Goal: Information Seeking & Learning: Check status

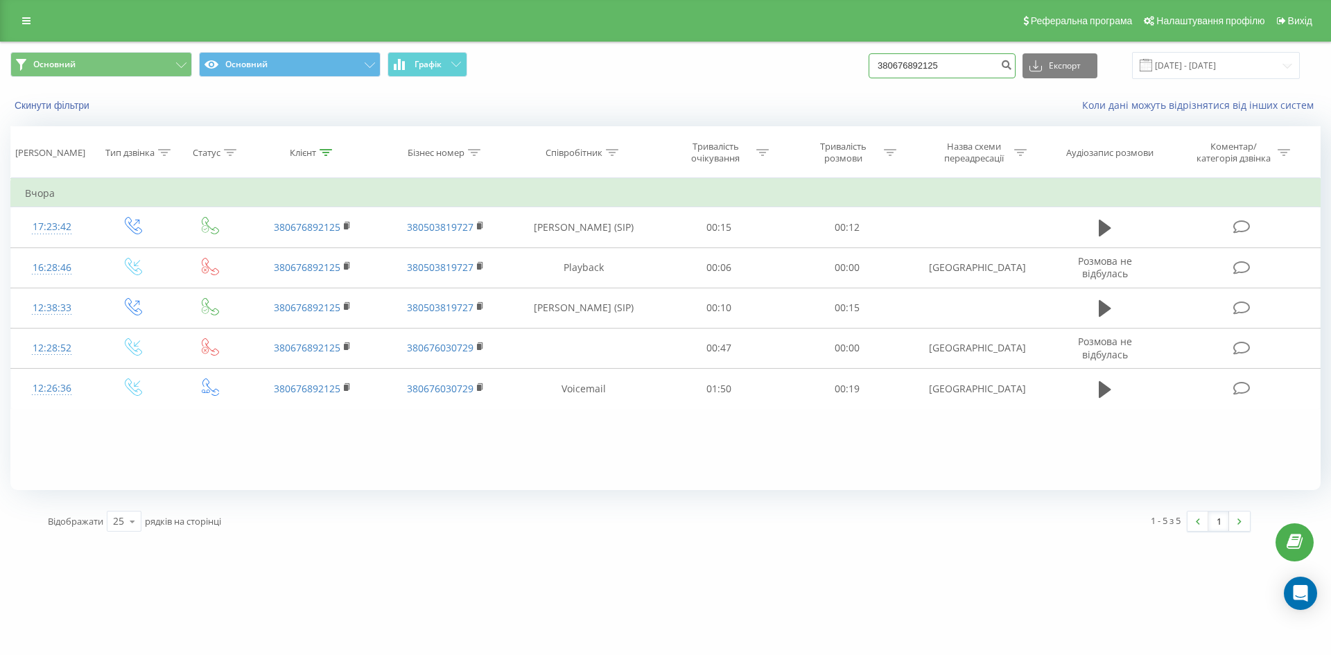
drag, startPoint x: 979, startPoint y: 63, endPoint x: 521, endPoint y: 57, distance: 458.9
click at [661, 66] on div "Основний Основний Графік 380676892125 Експорт .csv .xls .xlsx 21.05.2025 - 21.0…" at bounding box center [665, 65] width 1310 height 27
paste input "67026931"
type input "380667026931"
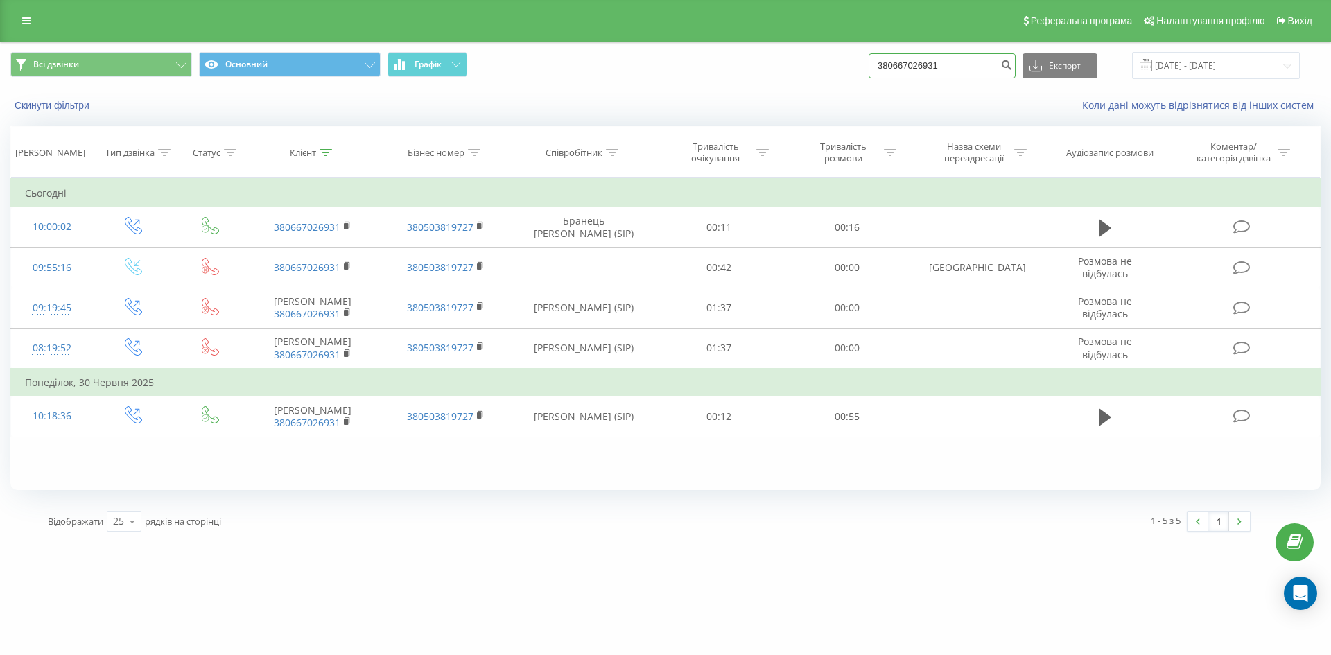
drag, startPoint x: 963, startPoint y: 66, endPoint x: 579, endPoint y: 6, distance: 388.7
click at [616, 45] on div "Всі дзвінки Основний Графік 380667026931 Експорт .csv .xls .xlsx [DATE] - [DATE]" at bounding box center [665, 65] width 1329 height 46
paste input "984403980"
type input "380984403980"
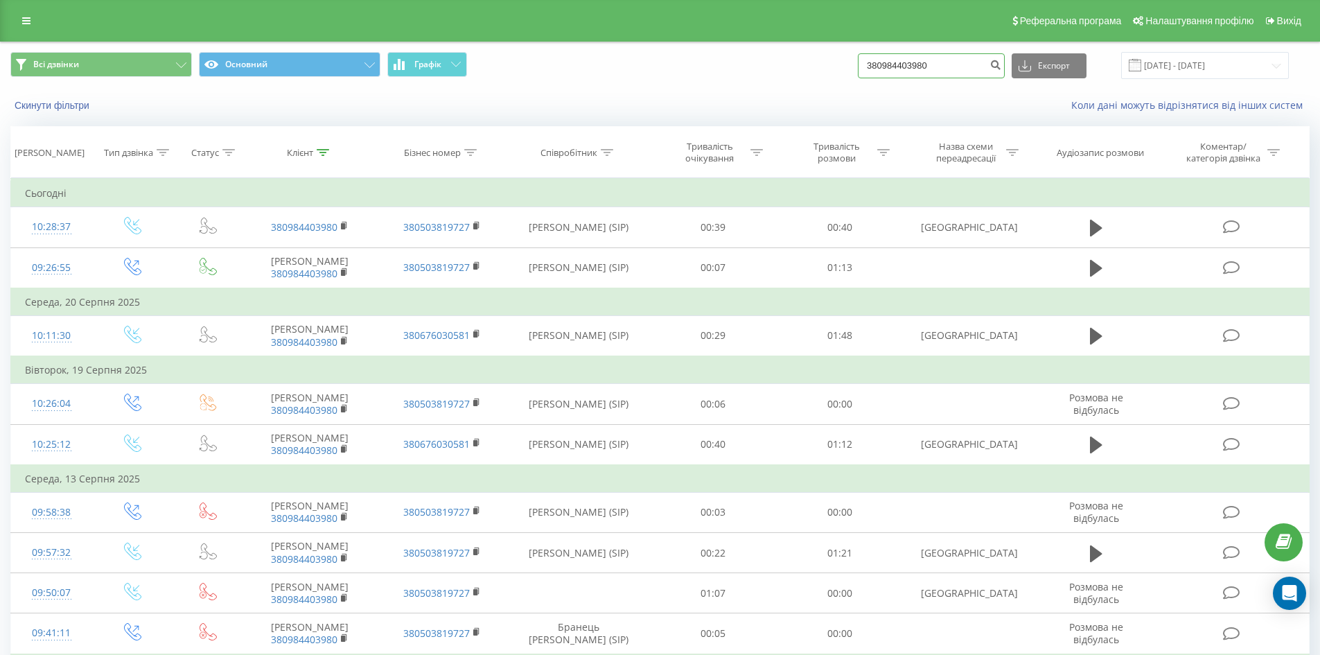
drag, startPoint x: 679, startPoint y: 18, endPoint x: 413, endPoint y: -10, distance: 266.9
click at [413, 0] on html "petrovka-horeca.c... 380984403980 Проекти petrovka-horeca.com.ua Дашборд Центр …" at bounding box center [660, 327] width 1320 height 655
paste input "68251711"
type input "380968251711"
